Goal: Book appointment/travel/reservation

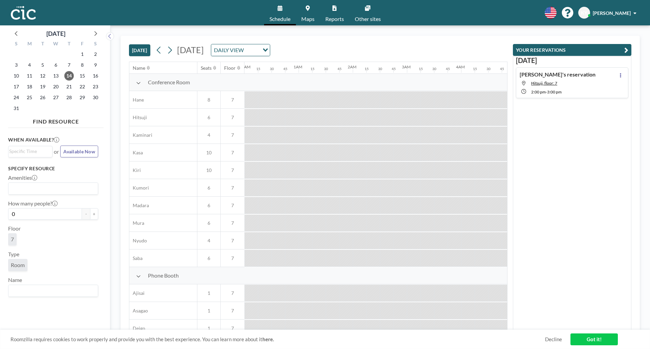
scroll to position [0, 691]
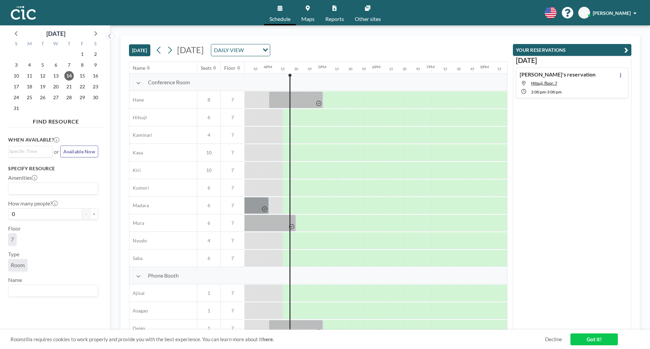
scroll to position [0, 867]
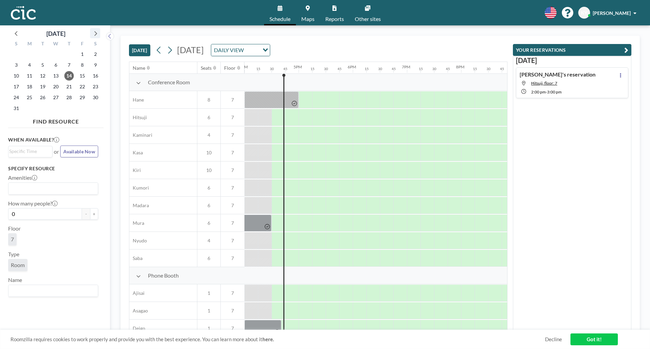
click at [95, 38] on div at bounding box center [95, 33] width 10 height 10
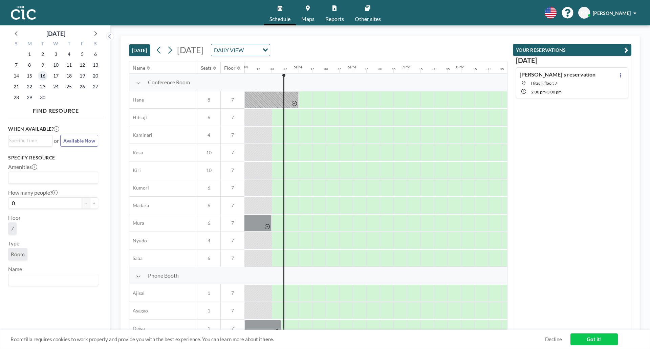
click at [46, 73] on span "16" at bounding box center [42, 75] width 9 height 9
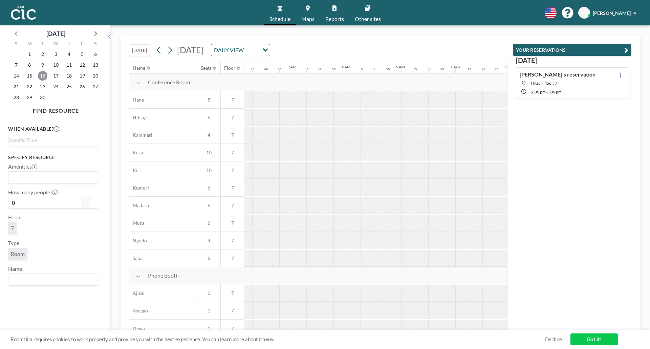
scroll to position [0, 420]
click at [287, 108] on div at bounding box center [292, 99] width 14 height 17
click at [341, 108] on div at bounding box center [344, 99] width 14 height 17
click at [345, 108] on div at bounding box center [344, 99] width 14 height 17
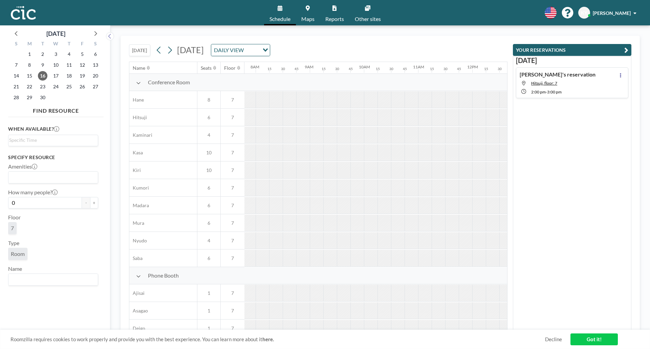
click at [345, 108] on div at bounding box center [344, 99] width 14 height 17
click at [78, 62] on div "12" at bounding box center [82, 65] width 13 height 11
click at [82, 63] on span "12" at bounding box center [82, 64] width 9 height 9
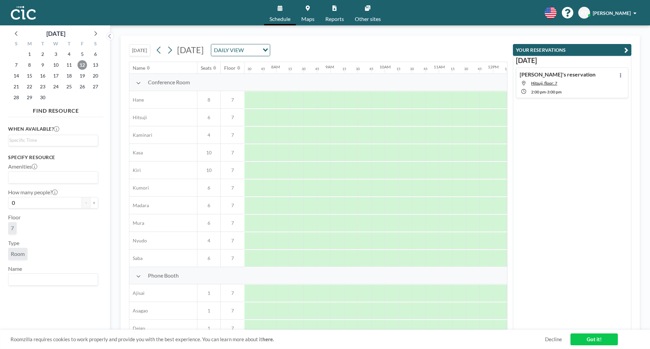
scroll to position [0, 420]
click at [18, 75] on span "14" at bounding box center [16, 75] width 9 height 9
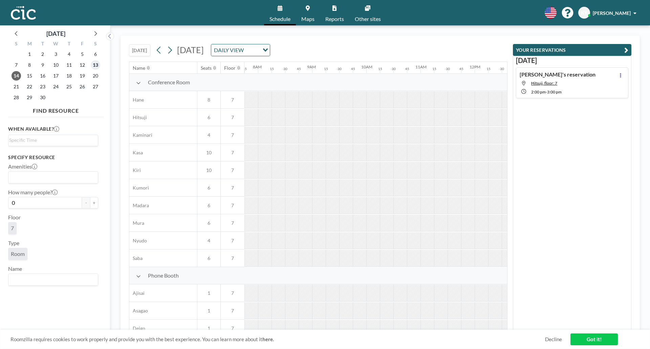
click at [98, 67] on span "13" at bounding box center [95, 64] width 9 height 9
